Goal: Navigation & Orientation: Find specific page/section

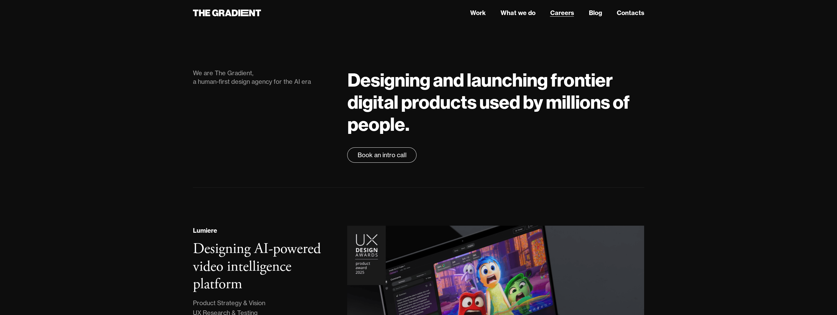
click at [566, 14] on link "Careers" at bounding box center [562, 12] width 24 height 9
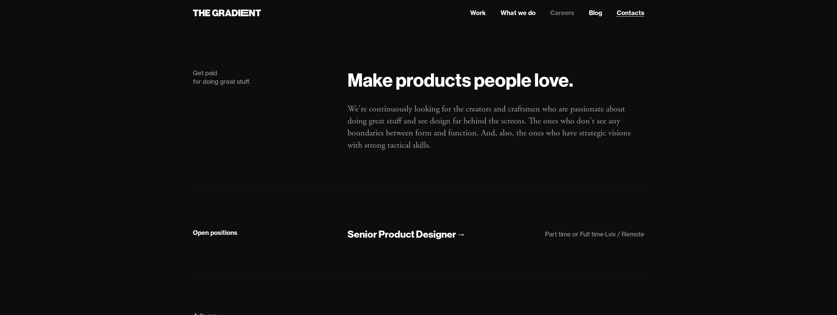
click at [630, 15] on link "Contacts" at bounding box center [631, 12] width 28 height 9
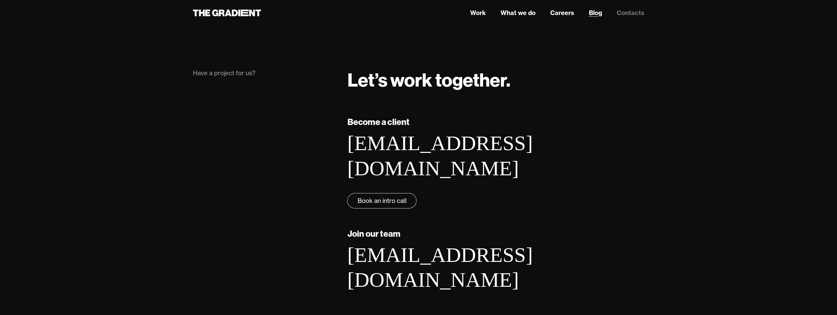
click at [596, 15] on link "Blog" at bounding box center [595, 12] width 13 height 9
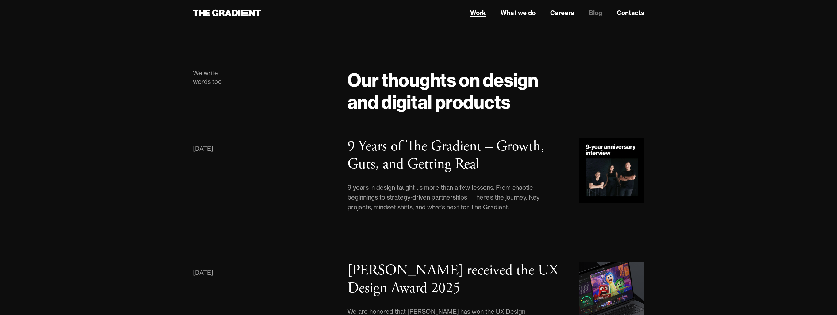
click at [480, 12] on link "Work" at bounding box center [478, 12] width 16 height 9
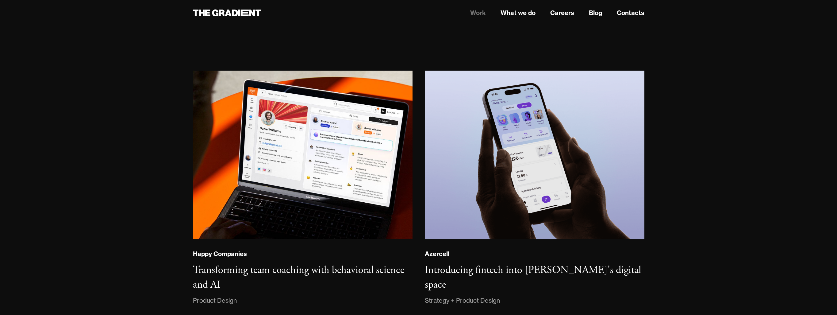
scroll to position [330, 0]
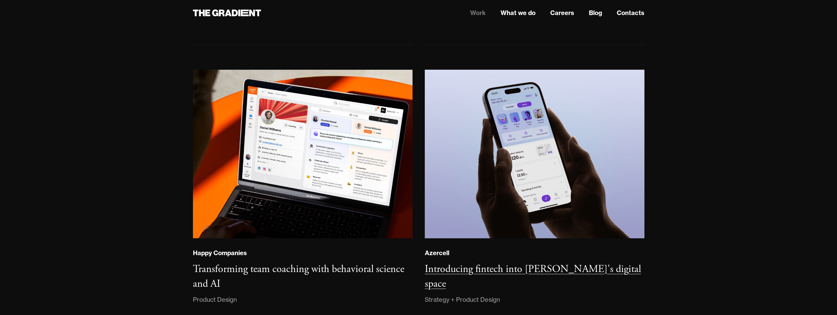
click at [551, 272] on h3 "Introducing fintech into Azercell's digital space" at bounding box center [533, 276] width 216 height 28
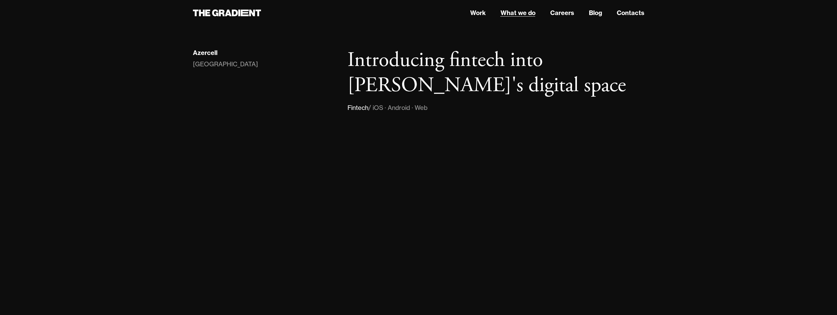
click at [517, 11] on link "What we do" at bounding box center [517, 12] width 35 height 9
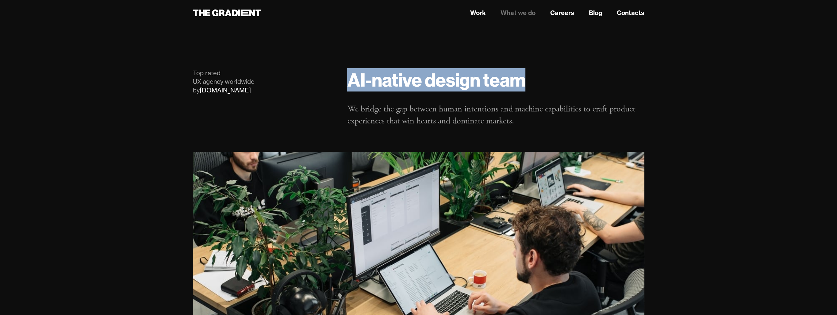
drag, startPoint x: 352, startPoint y: 85, endPoint x: 541, endPoint y: 86, distance: 188.7
click at [541, 86] on h1 "AI-native design team" at bounding box center [495, 80] width 297 height 22
copy h1 "AI-native design team"
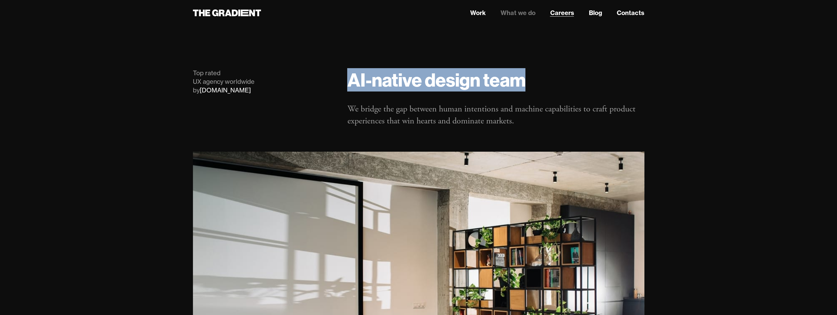
click at [566, 13] on link "Careers" at bounding box center [562, 12] width 24 height 9
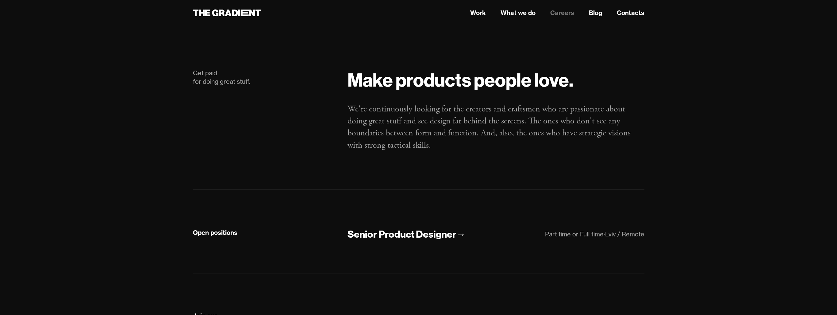
click at [588, 13] on nav "Work What we do Careers Blog Contacts" at bounding box center [495, 12] width 297 height 11
click at [640, 14] on link "Contacts" at bounding box center [631, 12] width 28 height 9
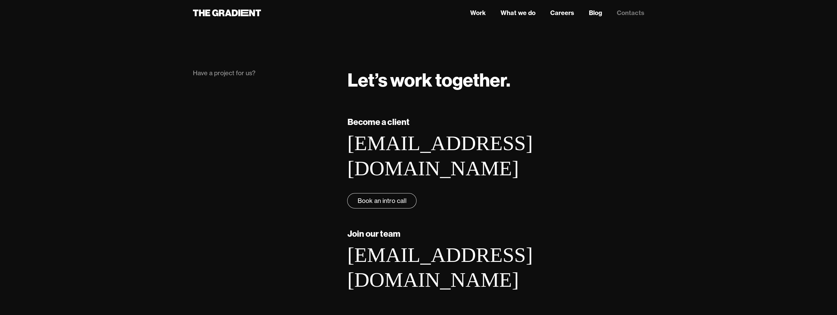
scroll to position [115, 0]
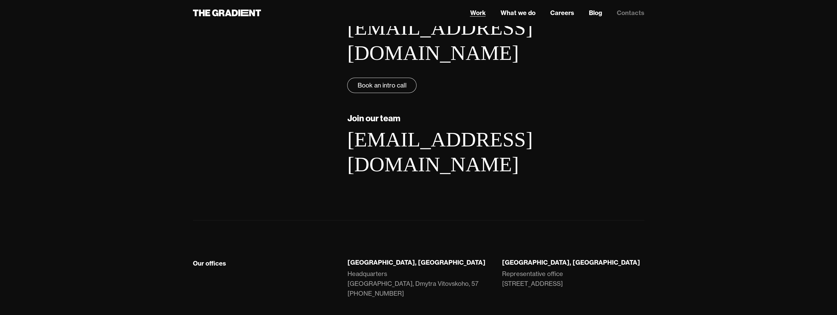
click at [473, 10] on link "Work" at bounding box center [478, 12] width 16 height 9
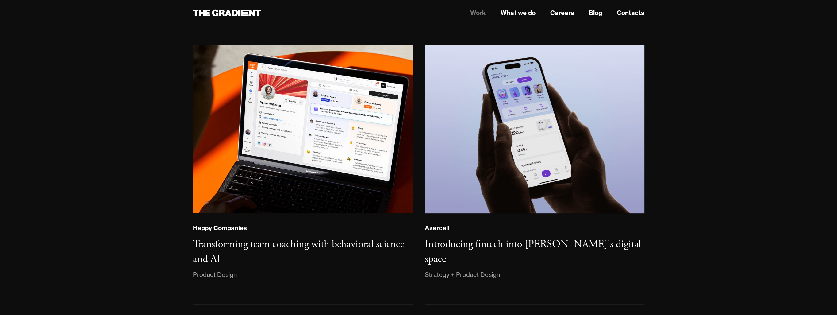
scroll to position [155, 0]
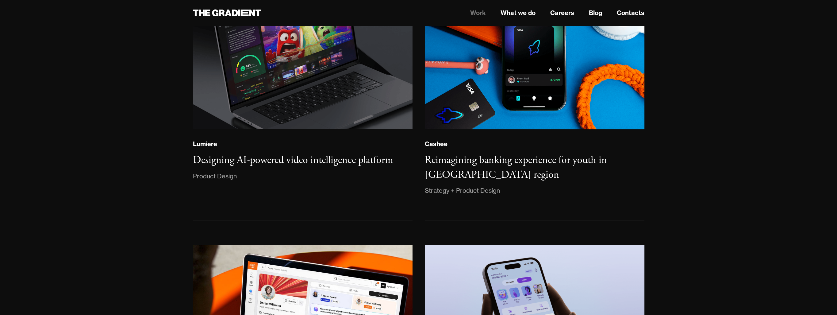
click at [587, 10] on nav "Work What we do Careers Blog Contacts" at bounding box center [495, 12] width 297 height 11
click at [597, 15] on link "Blog" at bounding box center [595, 12] width 13 height 9
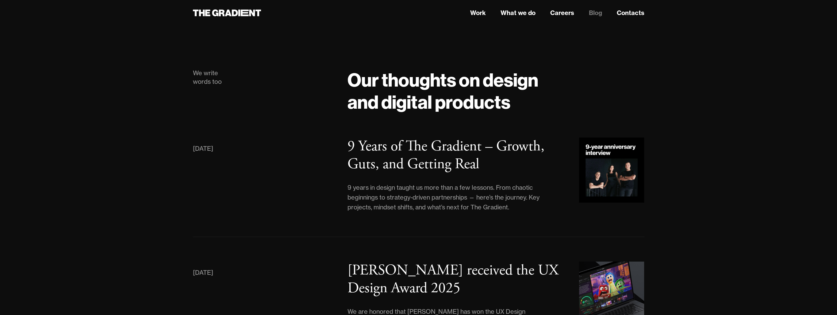
click at [636, 7] on nav "Work What we do Careers Blog Contacts" at bounding box center [495, 12] width 297 height 11
click at [634, 11] on link "Contacts" at bounding box center [631, 12] width 28 height 9
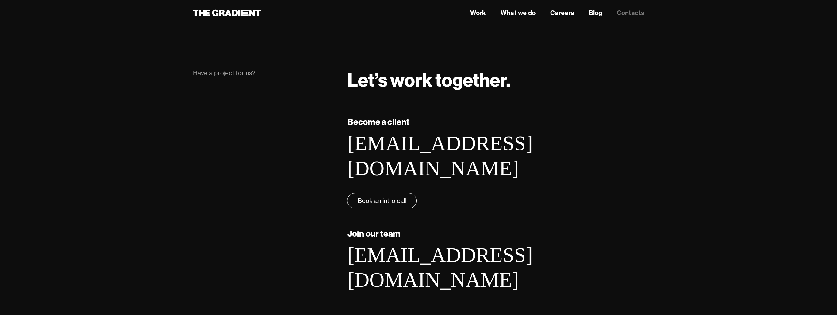
scroll to position [115, 0]
